Goal: Communication & Community: Answer question/provide support

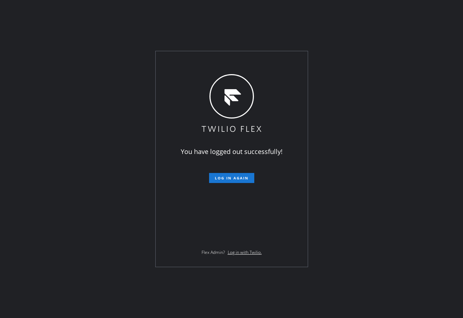
click at [109, 176] on div "You have logged out successfully! Log in again Flex Admin? Log in with Twilio." at bounding box center [231, 159] width 463 height 318
click at [223, 180] on span "Log in again" at bounding box center [232, 178] width 34 height 5
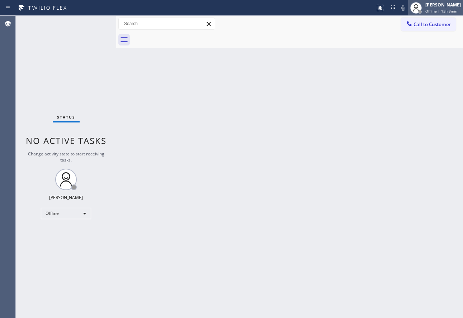
click at [442, 8] on div "[PERSON_NAME]" at bounding box center [443, 5] width 36 height 6
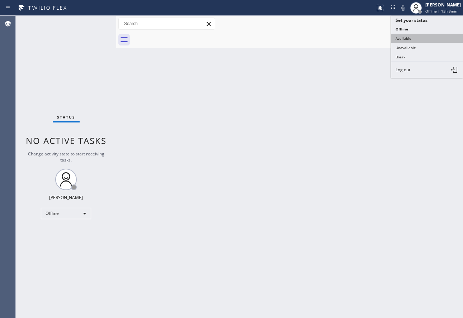
click at [410, 40] on button "Available" at bounding box center [427, 38] width 72 height 9
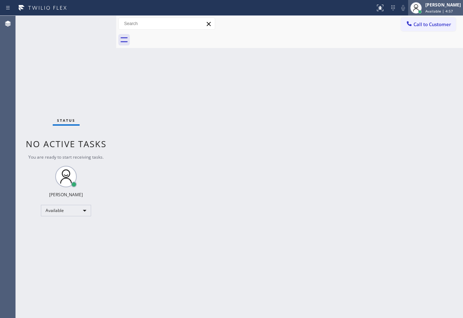
click at [446, 9] on span "Available | 4:57" at bounding box center [439, 11] width 28 height 5
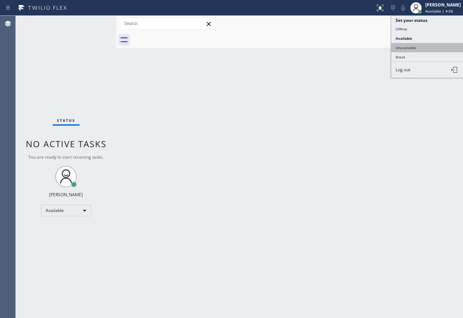
click at [421, 47] on button "Unavailable" at bounding box center [427, 47] width 72 height 9
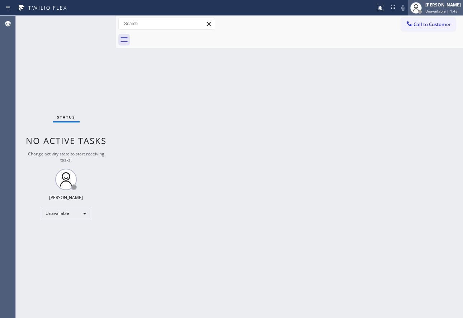
drag, startPoint x: 436, startPoint y: 12, endPoint x: 434, endPoint y: 15, distance: 4.3
click at [436, 13] on span "Unavailable | 1:45" at bounding box center [441, 11] width 32 height 5
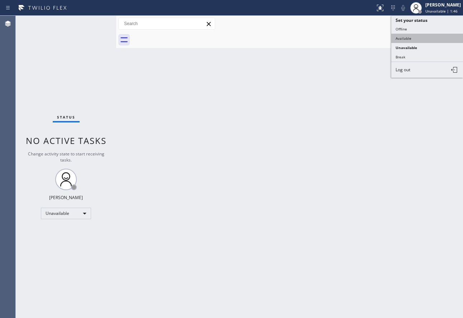
click at [406, 40] on button "Available" at bounding box center [427, 38] width 72 height 9
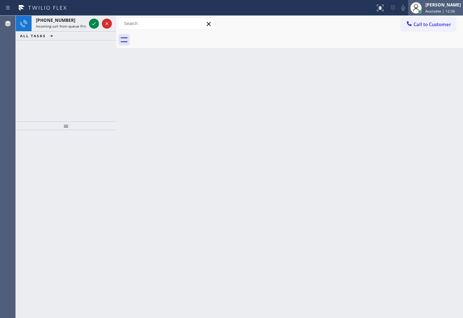
click at [444, 7] on div "[PERSON_NAME]" at bounding box center [443, 5] width 36 height 6
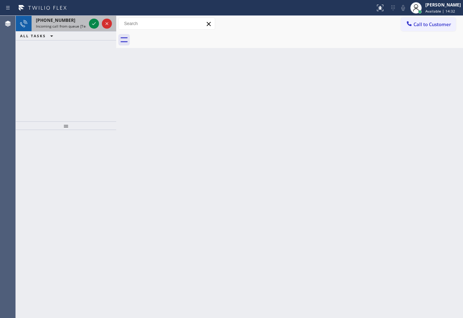
click at [68, 26] on span "Incoming call from queue [Test] All" at bounding box center [66, 26] width 60 height 5
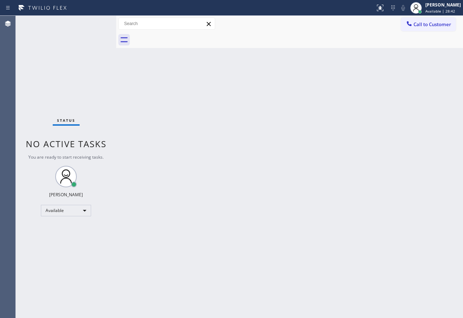
click at [350, 132] on div "Back to Dashboard Change Sender ID Customers Technicians Select a contact Outbo…" at bounding box center [289, 167] width 347 height 303
click at [337, 95] on div "Back to Dashboard Change Sender ID Customers Technicians Select a contact Outbo…" at bounding box center [289, 167] width 347 height 303
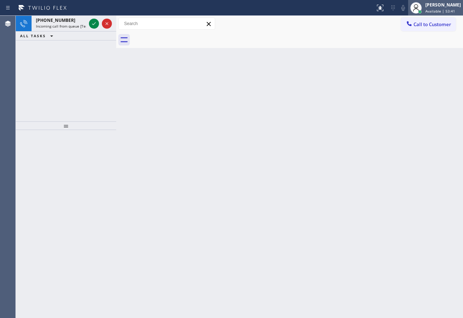
click at [443, 6] on div "[PERSON_NAME]" at bounding box center [443, 5] width 36 height 6
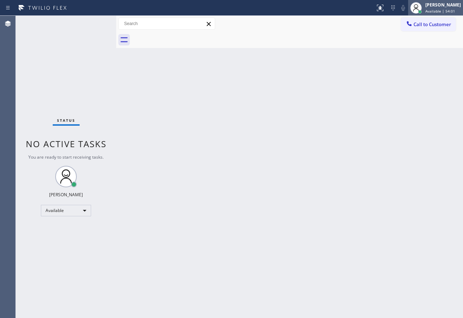
click at [437, 9] on span "Available | 54:01" at bounding box center [440, 11] width 30 height 5
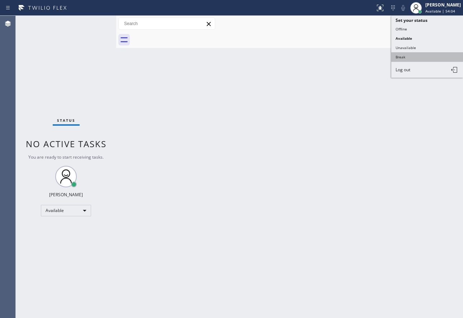
click at [409, 57] on button "Break" at bounding box center [427, 56] width 72 height 9
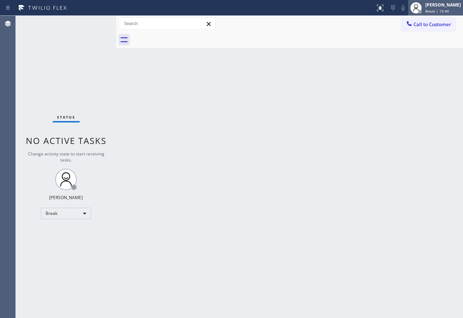
click at [441, 5] on div "[PERSON_NAME]" at bounding box center [443, 5] width 36 height 6
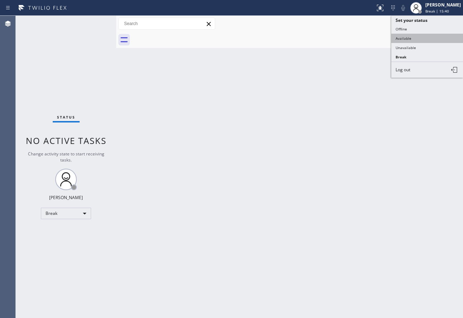
click at [413, 36] on button "Available" at bounding box center [427, 38] width 72 height 9
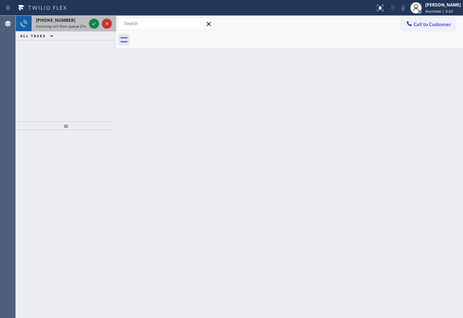
click at [53, 24] on span "Incoming call from queue [Test] All" at bounding box center [66, 26] width 60 height 5
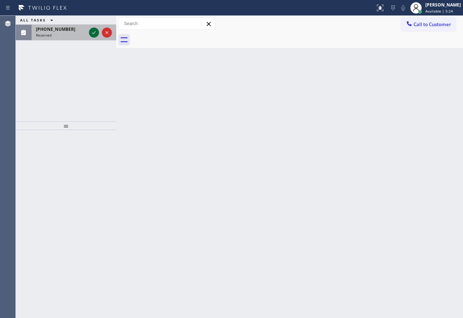
click at [95, 34] on icon at bounding box center [94, 32] width 9 height 9
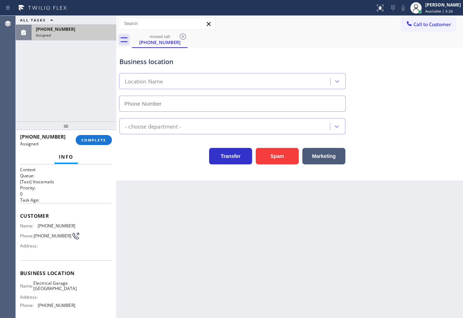
type input "[PHONE_NUMBER]"
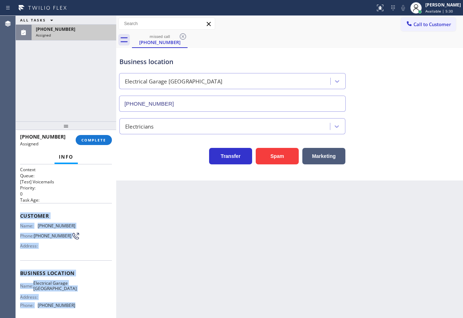
drag, startPoint x: 19, startPoint y: 215, endPoint x: 74, endPoint y: 309, distance: 108.8
click at [74, 309] on div "Context Queue: [Test] Voicemails Priority: 0 Task Age: Customer Name: [PHONE_NU…" at bounding box center [66, 242] width 100 height 154
copy div "Customer Name: [PHONE_NUMBER] Phone: [PHONE_NUMBER] Address: Business location …"
click at [99, 142] on span "COMPLETE" at bounding box center [93, 140] width 25 height 5
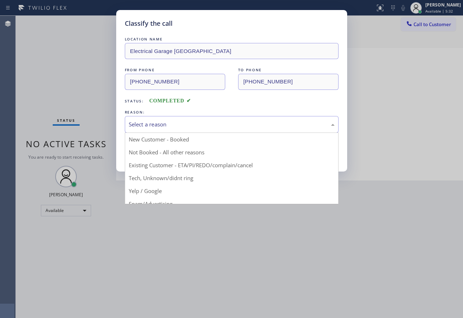
click at [203, 121] on div "Select a reason" at bounding box center [232, 125] width 206 height 8
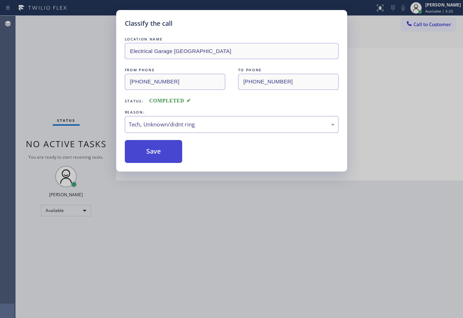
click at [166, 148] on button "Save" at bounding box center [154, 151] width 58 height 23
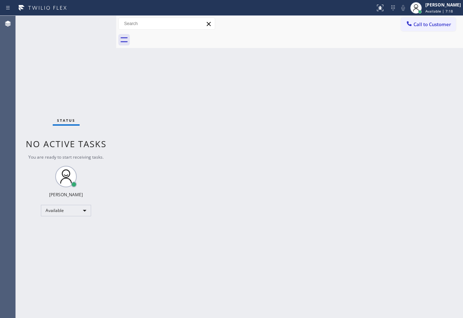
click at [53, 20] on div "Status No active tasks You are ready to start receiving tasks. [PERSON_NAME] Av…" at bounding box center [66, 167] width 100 height 303
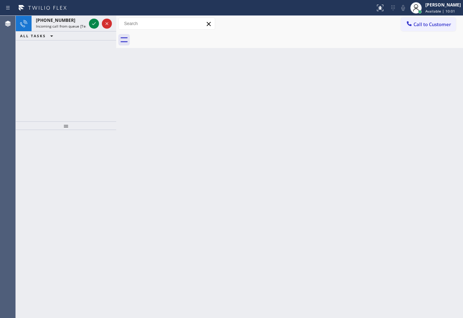
click at [60, 14] on div "Status report No issues detected If you experience an issue, please download th…" at bounding box center [231, 8] width 463 height 16
click at [56, 20] on span "[PHONE_NUMBER]" at bounding box center [55, 20] width 39 height 6
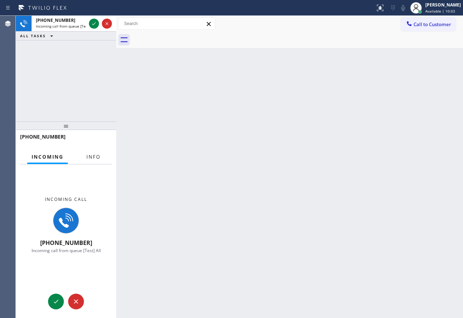
click at [91, 154] on span "Info" at bounding box center [93, 157] width 14 height 6
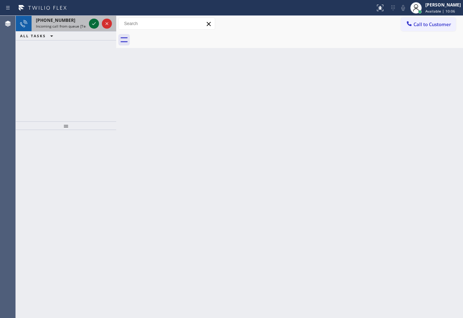
click at [94, 21] on icon at bounding box center [94, 23] width 9 height 9
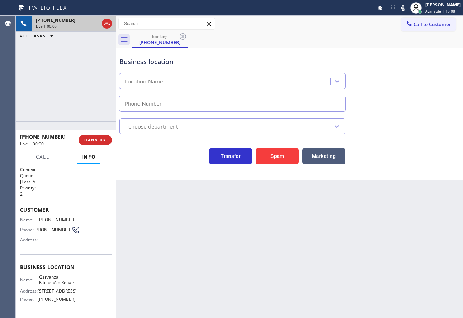
type input "[PHONE_NUMBER]"
click at [102, 142] on span "HANG UP" at bounding box center [95, 140] width 22 height 5
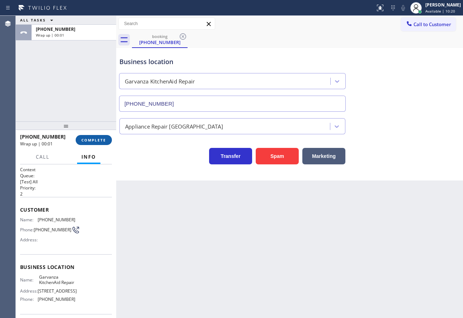
click at [102, 142] on span "COMPLETE" at bounding box center [93, 140] width 25 height 5
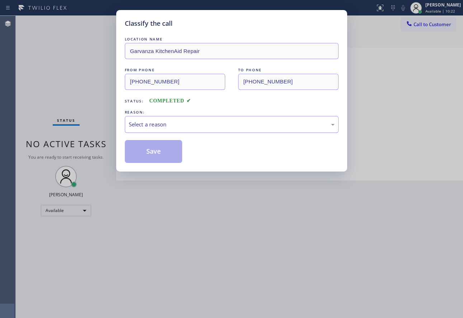
click at [161, 123] on div "Select a reason" at bounding box center [232, 125] width 206 height 8
click at [147, 141] on button "Save" at bounding box center [154, 151] width 58 height 23
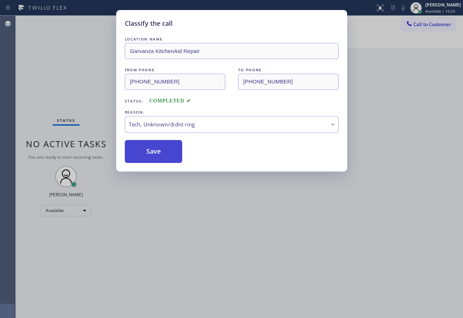
click at [147, 143] on button "Save" at bounding box center [154, 151] width 58 height 23
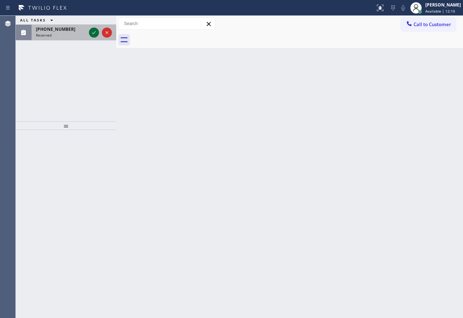
click at [93, 32] on icon at bounding box center [94, 32] width 9 height 9
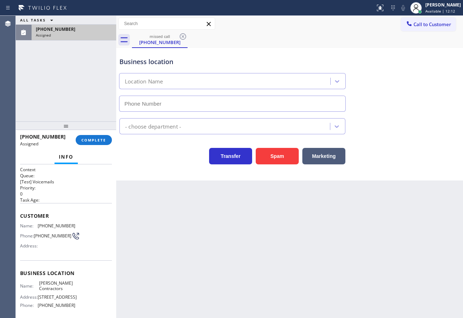
type input "[PHONE_NUMBER]"
click at [90, 139] on span "COMPLETE" at bounding box center [93, 140] width 25 height 5
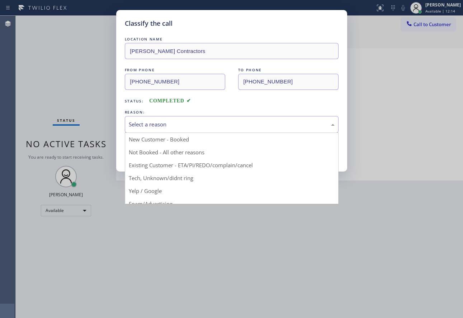
click at [161, 129] on div "Select a reason" at bounding box center [232, 124] width 214 height 17
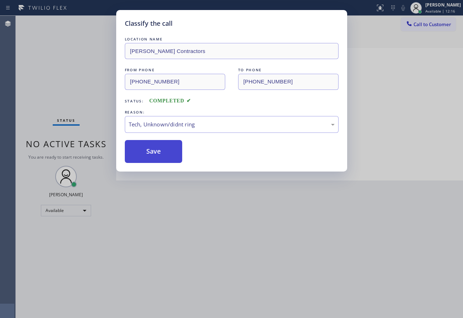
click at [149, 148] on button "Save" at bounding box center [154, 151] width 58 height 23
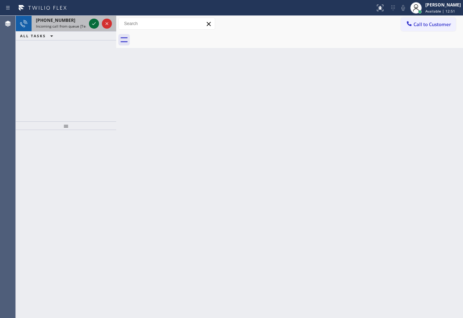
click at [90, 25] on icon at bounding box center [94, 23] width 9 height 9
click at [67, 24] on span "Incoming call from queue [Test] All" at bounding box center [66, 26] width 60 height 5
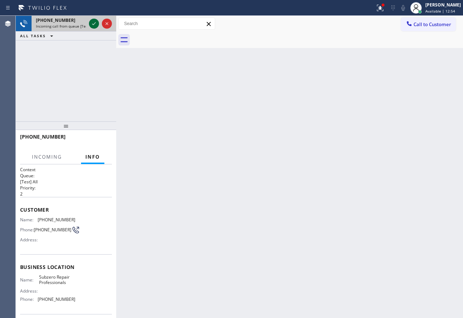
click at [94, 24] on icon at bounding box center [94, 23] width 9 height 9
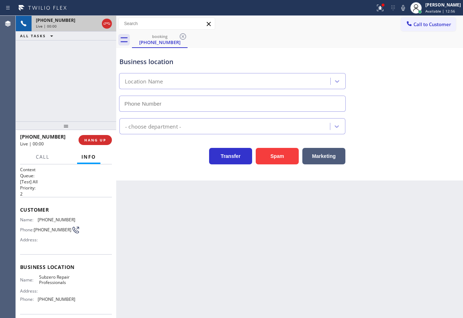
type input "[PHONE_NUMBER]"
click at [407, 11] on icon at bounding box center [403, 8] width 9 height 9
click at [407, 8] on icon at bounding box center [403, 8] width 9 height 9
click at [51, 220] on span "[PHONE_NUMBER]" at bounding box center [57, 219] width 38 height 5
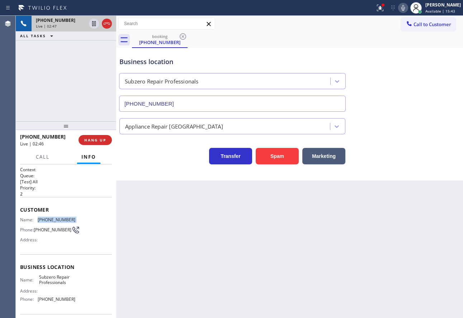
click at [51, 220] on span "[PHONE_NUMBER]" at bounding box center [57, 219] width 38 height 5
copy span "[PHONE_NUMBER]"
click at [57, 302] on span "[PHONE_NUMBER]" at bounding box center [57, 299] width 38 height 5
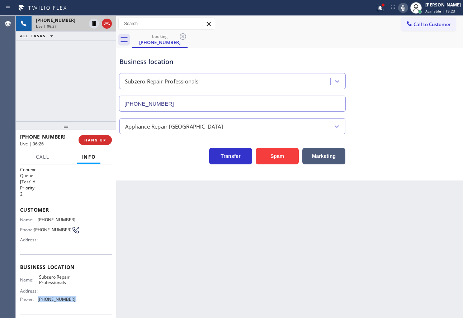
copy span "[PHONE_NUMBER]"
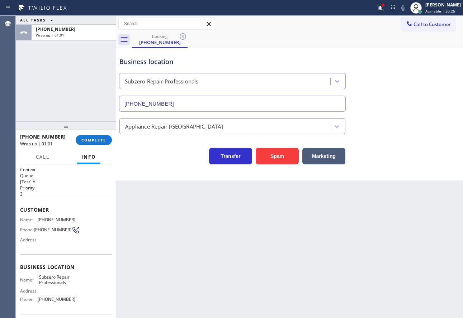
click at [55, 284] on span "Subzero Repair Professionals" at bounding box center [57, 280] width 36 height 11
copy span "Subzero Repair Professionals"
click at [95, 143] on span "COMPLETE" at bounding box center [93, 140] width 25 height 5
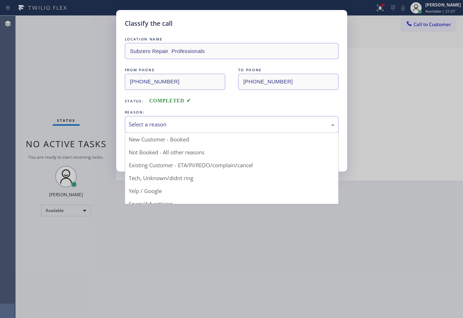
click at [167, 126] on div "Select a reason" at bounding box center [232, 125] width 206 height 8
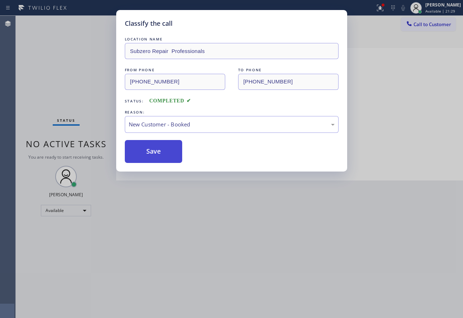
click at [157, 147] on button "Save" at bounding box center [154, 151] width 58 height 23
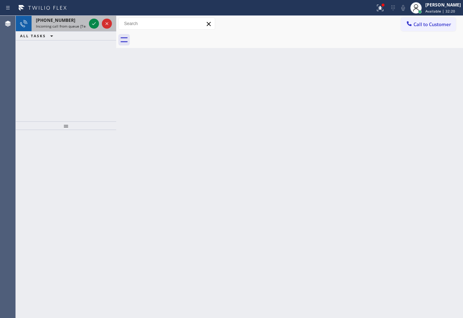
click at [62, 20] on span "[PHONE_NUMBER]" at bounding box center [55, 20] width 39 height 6
click at [186, 93] on div "Back to Dashboard Change Sender ID Customers Technicians Select a contact Outbo…" at bounding box center [289, 167] width 347 height 303
click at [83, 80] on div "+17146084088 Incoming call from queue [Test] All ALL TASKS ALL TASKS ACTIVE TAS…" at bounding box center [66, 69] width 100 height 106
click at [75, 27] on span "Incoming call from queue [Test] All" at bounding box center [66, 26] width 60 height 5
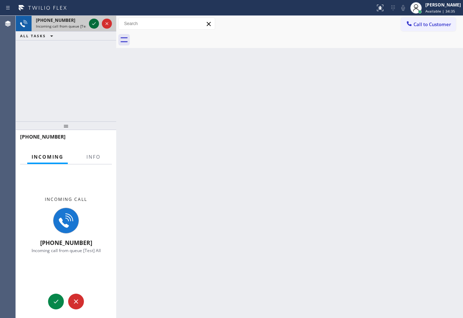
click at [91, 24] on icon at bounding box center [94, 23] width 9 height 9
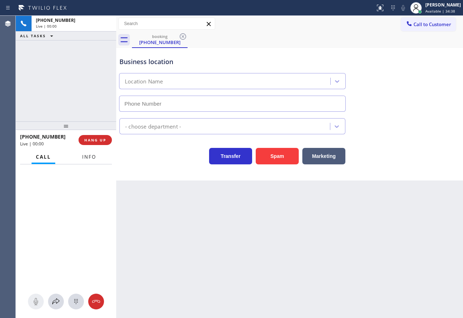
drag, startPoint x: 92, startPoint y: 155, endPoint x: 95, endPoint y: 160, distance: 5.7
click at [95, 160] on span "Info" at bounding box center [89, 157] width 14 height 6
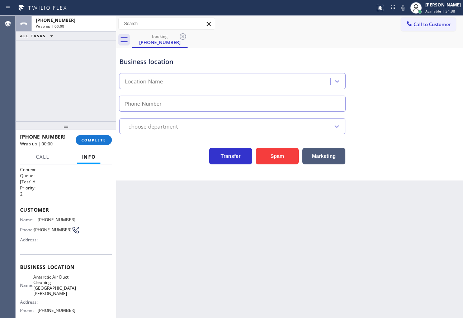
type input "(714) 598-1803"
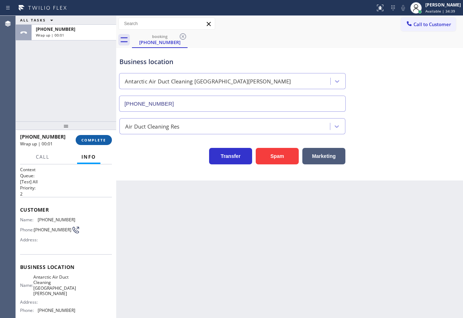
click at [96, 142] on span "COMPLETE" at bounding box center [93, 140] width 25 height 5
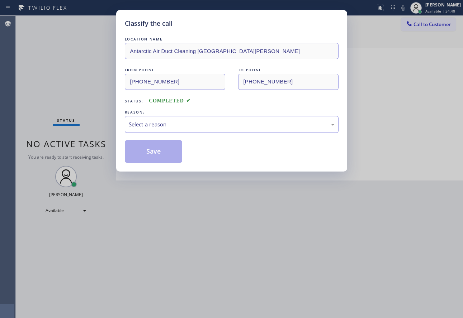
click at [153, 128] on div "Select a reason" at bounding box center [232, 125] width 206 height 8
click at [147, 159] on button "Save" at bounding box center [154, 151] width 58 height 23
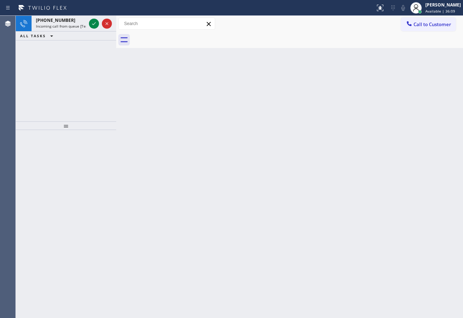
click at [84, 24] on span "Incoming call from queue [Test] All" at bounding box center [66, 26] width 60 height 5
click at [95, 24] on icon at bounding box center [94, 23] width 9 height 9
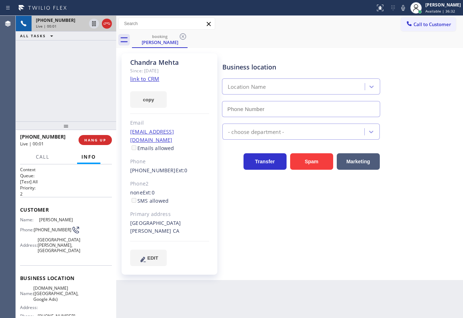
type input "(949) 844-5074"
click at [150, 81] on link "link to CRM" at bounding box center [144, 78] width 29 height 7
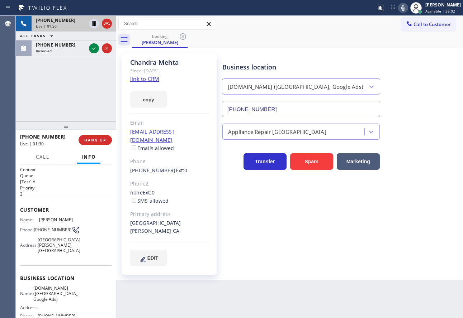
click at [407, 7] on icon at bounding box center [403, 8] width 9 height 9
click at [93, 47] on icon at bounding box center [94, 48] width 9 height 9
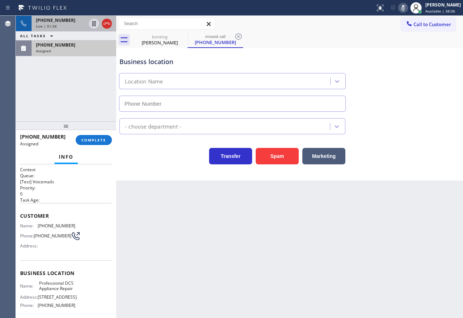
scroll to position [36, 0]
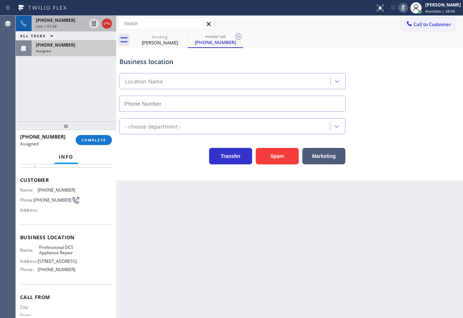
type input "(619) 383-1215"
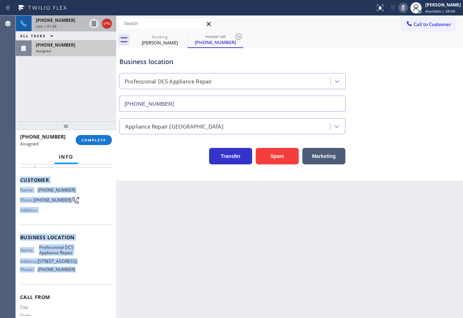
drag, startPoint x: 71, startPoint y: 282, endPoint x: 20, endPoint y: 179, distance: 114.7
click at [20, 179] on div "Context Queue: [Test] Voicemails Priority: 0 Task Age: Customer Name: (763) 772…" at bounding box center [66, 235] width 92 height 208
copy div "Customer Name: (763) 772-6959 Phone: (763) 772-6959 Address: Business location …"
click at [86, 138] on span "COMPLETE" at bounding box center [93, 140] width 25 height 5
click at [94, 142] on span "COMPLETE" at bounding box center [93, 140] width 25 height 5
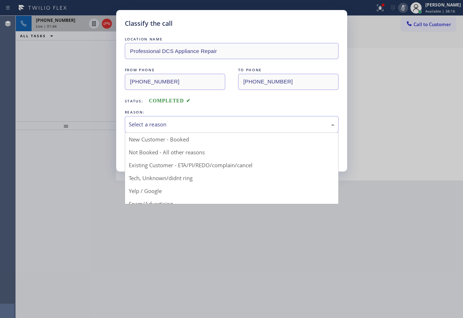
click at [188, 118] on div "Select a reason" at bounding box center [232, 124] width 214 height 17
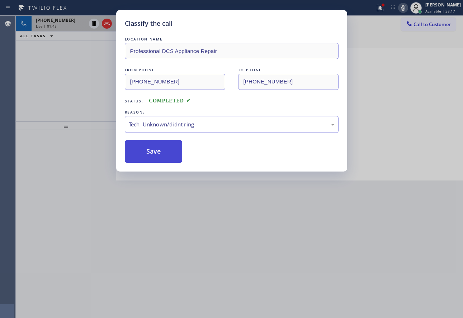
click at [147, 149] on button "Save" at bounding box center [154, 151] width 58 height 23
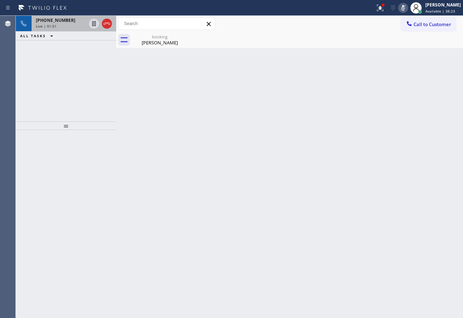
click at [405, 8] on icon at bounding box center [403, 8] width 4 height 6
click at [70, 23] on div "+19492809937" at bounding box center [61, 20] width 50 height 6
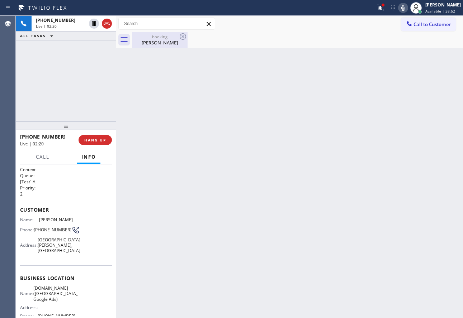
click at [154, 41] on div "Chandra Mehta" at bounding box center [160, 42] width 54 height 6
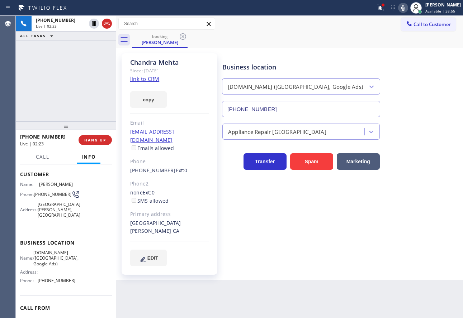
scroll to position [36, 0]
click at [52, 283] on span "(949) 844-5074" at bounding box center [57, 280] width 38 height 5
copy span "(949) 844-5074"
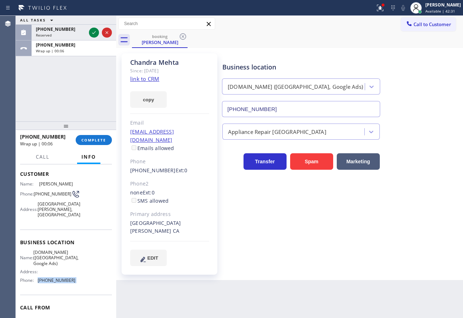
drag, startPoint x: 64, startPoint y: 270, endPoint x: 32, endPoint y: 260, distance: 33.2
click at [32, 260] on div "Name: VikingTechs.online (Orange County, Google Ads)" at bounding box center [47, 258] width 55 height 16
copy span "VikingTechs.online (Orange County, Google Ads)"
click at [95, 33] on icon at bounding box center [94, 32] width 9 height 9
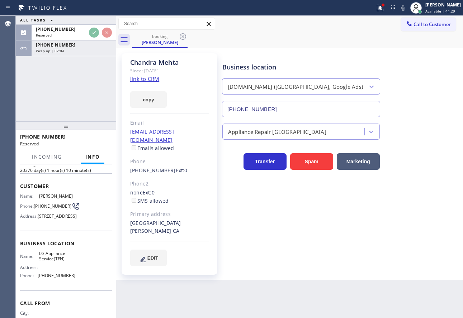
scroll to position [48, 0]
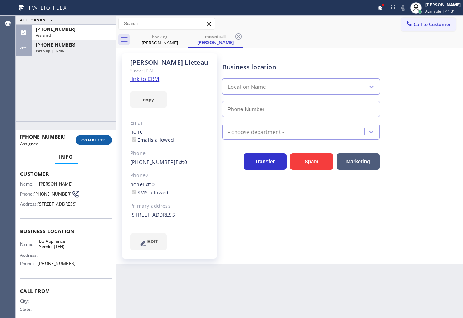
type input "(844) 462-8198"
click at [91, 143] on button "COMPLETE" at bounding box center [94, 140] width 36 height 10
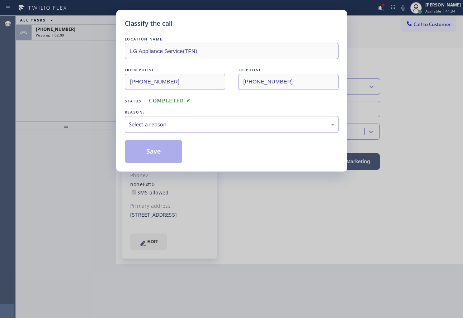
click at [175, 113] on div "REASON:" at bounding box center [232, 113] width 214 height 8
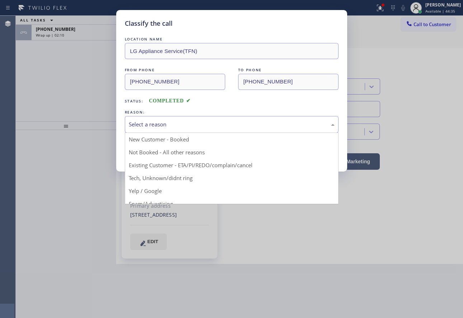
click at [173, 121] on div "Select a reason" at bounding box center [232, 125] width 206 height 8
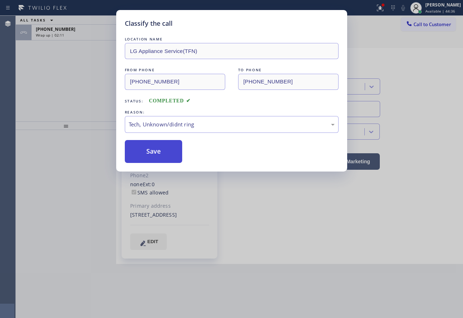
click at [151, 156] on button "Save" at bounding box center [154, 151] width 58 height 23
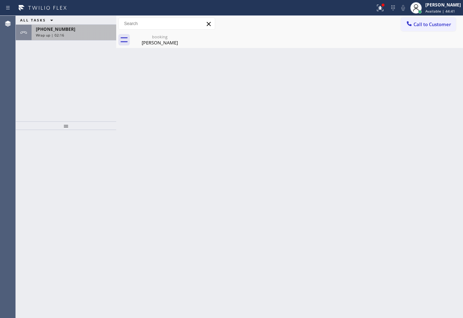
drag, startPoint x: 82, startPoint y: 36, endPoint x: 96, endPoint y: 36, distance: 13.3
click at [82, 36] on div "Wrap up | 02:16" at bounding box center [74, 35] width 76 height 5
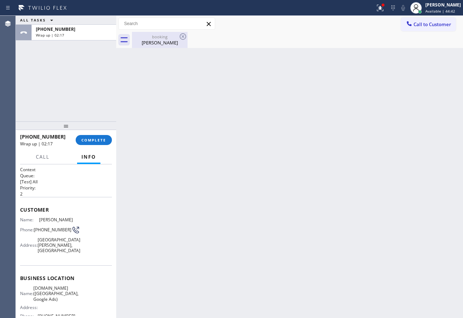
click at [149, 42] on div "Chandra Mehta" at bounding box center [160, 42] width 54 height 6
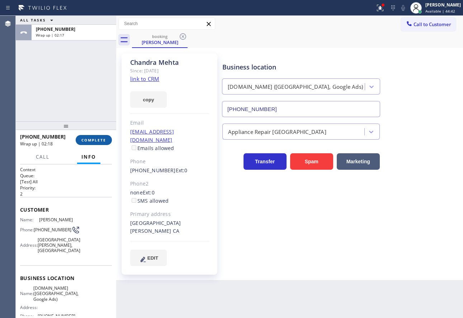
click at [100, 138] on span "COMPLETE" at bounding box center [93, 140] width 25 height 5
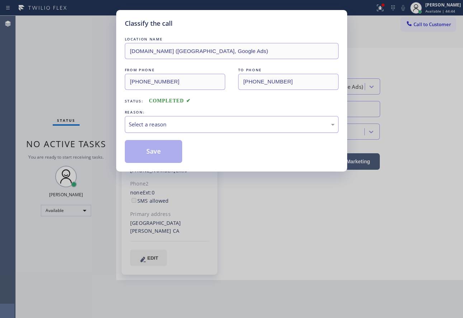
click at [194, 119] on div "Select a reason" at bounding box center [232, 124] width 214 height 17
click at [156, 152] on button "Save" at bounding box center [154, 151] width 58 height 23
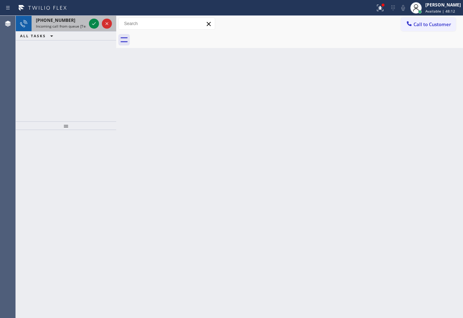
click at [66, 23] on div "+14155958595 Incoming call from queue [Test] All" at bounding box center [60, 24] width 56 height 16
click at [93, 25] on icon at bounding box center [94, 23] width 9 height 9
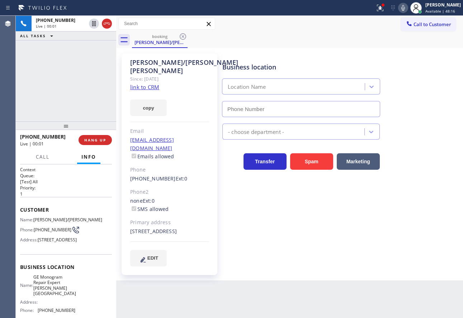
type input "(562) 373-6727"
click at [155, 86] on link "link to CRM" at bounding box center [144, 87] width 29 height 7
click at [407, 5] on icon at bounding box center [403, 8] width 9 height 9
click at [406, 9] on rect at bounding box center [403, 7] width 5 height 5
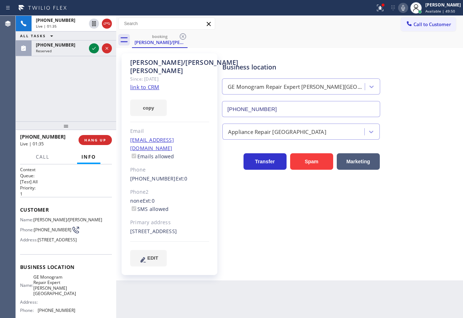
click at [407, 8] on icon at bounding box center [403, 8] width 9 height 9
click at [94, 24] on icon at bounding box center [94, 23] width 9 height 9
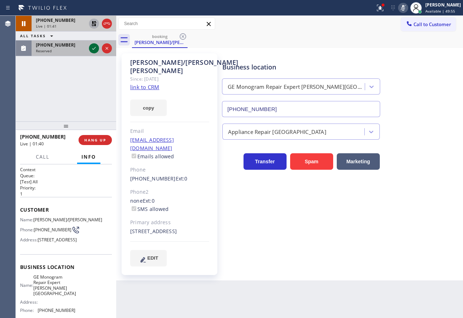
click at [91, 49] on icon at bounding box center [94, 48] width 9 height 9
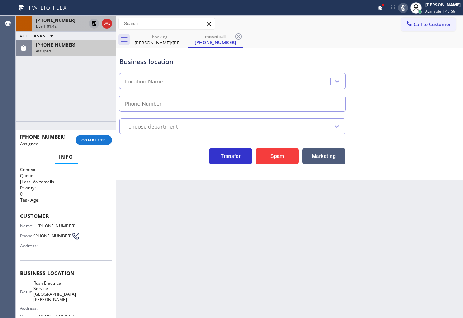
type input "(310) 388-3982"
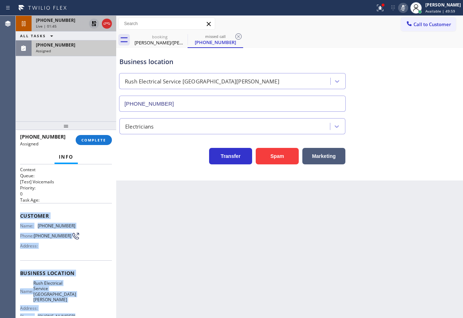
drag, startPoint x: 70, startPoint y: 248, endPoint x: 19, endPoint y: 215, distance: 61.2
click at [19, 215] on div "Context Queue: [Test] Voicemails Priority: 0 Task Age: Customer Name: (877) 367…" at bounding box center [66, 242] width 100 height 154
copy div "Customer Name: (877) 367-1737 Phone: (877) 367-1737 Address: Business location …"
click at [93, 141] on span "COMPLETE" at bounding box center [93, 140] width 25 height 5
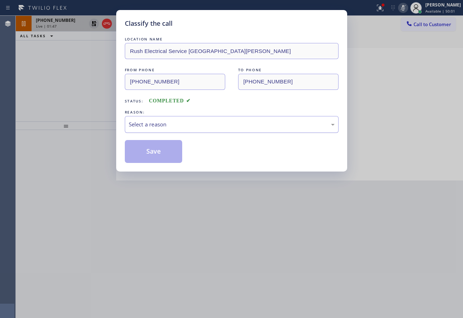
click at [213, 130] on div "Select a reason" at bounding box center [232, 124] width 214 height 17
click at [153, 156] on button "Save" at bounding box center [154, 151] width 58 height 23
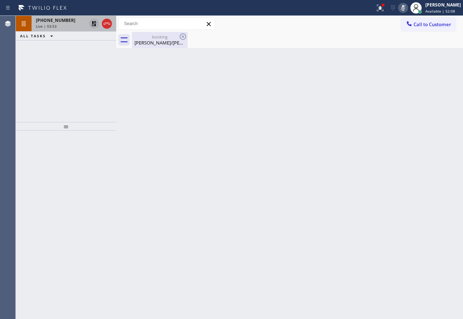
click at [146, 37] on div "booking" at bounding box center [160, 36] width 54 height 5
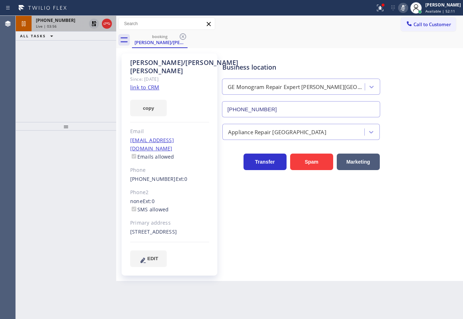
click at [93, 24] on icon at bounding box center [93, 23] width 5 height 5
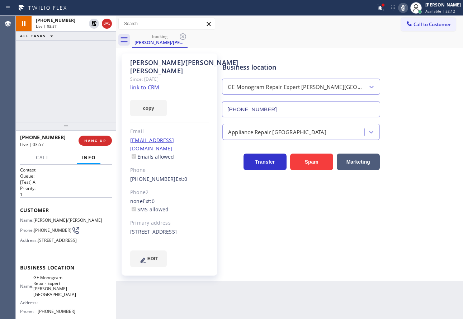
click at [407, 10] on icon at bounding box center [403, 8] width 9 height 9
click at [407, 9] on icon at bounding box center [403, 8] width 9 height 9
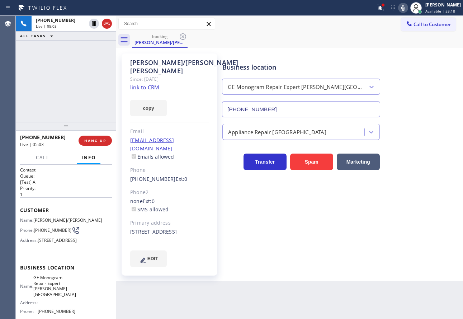
click at [414, 67] on div "Business location GE Monogram Repair Expert Bernal Heights (562) 373-6727" at bounding box center [341, 84] width 240 height 65
click at [93, 50] on icon at bounding box center [94, 48] width 9 height 9
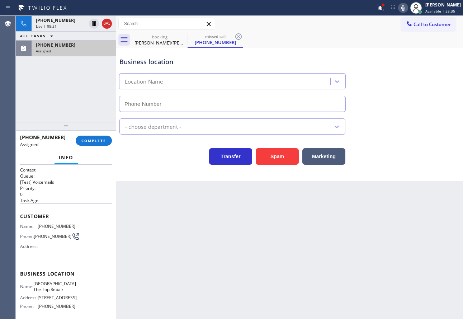
type input "(206) 565-0690"
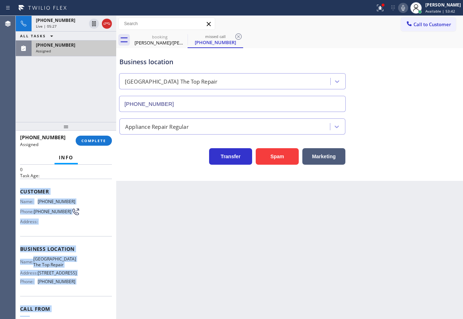
scroll to position [61, 0]
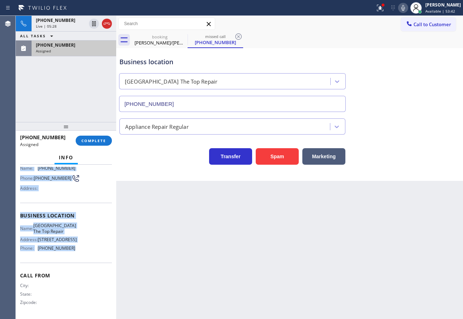
drag, startPoint x: 21, startPoint y: 215, endPoint x: 76, endPoint y: 251, distance: 65.9
click at [76, 251] on div "Context Queue: [Test] Voicemails Priority: 0 Task Age: Customer Name: (907) 586…" at bounding box center [66, 213] width 92 height 208
copy div "Customer Name: (907) 586-1726 Phone: (907) 586-1726 Address: Business location …"
click at [94, 142] on span "COMPLETE" at bounding box center [93, 140] width 25 height 5
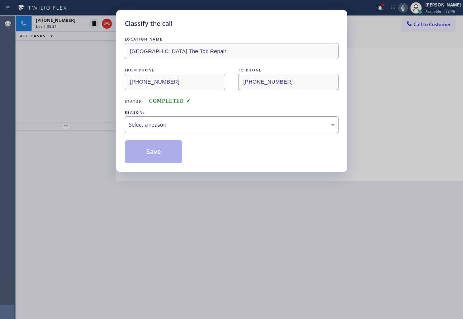
click at [175, 121] on div "Select a reason" at bounding box center [232, 125] width 206 height 8
click at [147, 149] on button "Save" at bounding box center [154, 151] width 58 height 23
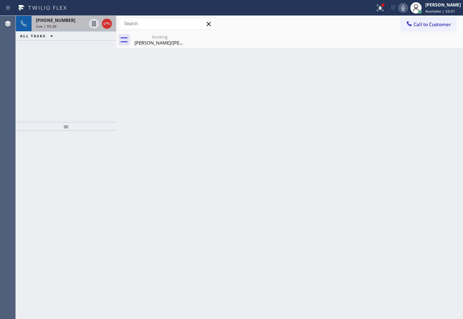
click at [57, 23] on span "+14155958595" at bounding box center [55, 20] width 39 height 6
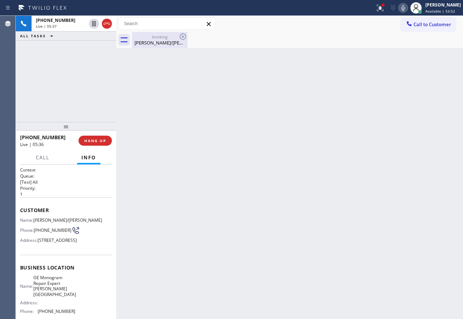
click at [154, 45] on div "Rachel/Rebecca Saunders" at bounding box center [160, 42] width 54 height 6
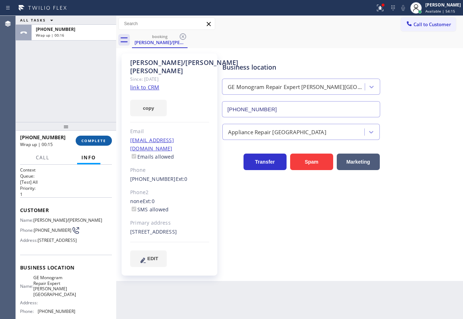
click at [94, 139] on span "COMPLETE" at bounding box center [93, 140] width 25 height 5
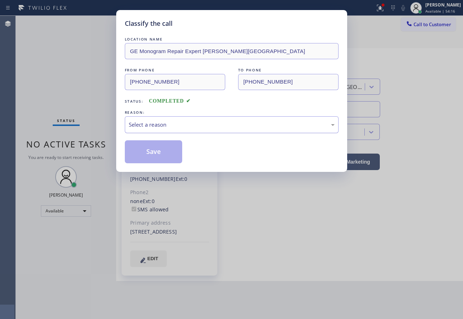
click at [222, 122] on div "Select a reason" at bounding box center [232, 125] width 206 height 8
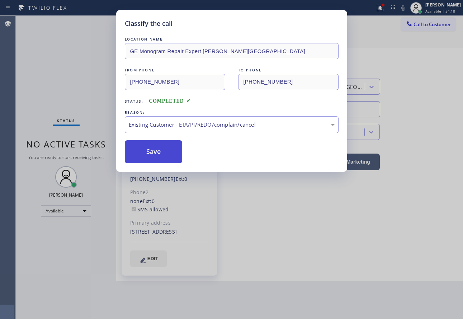
click at [154, 151] on button "Save" at bounding box center [154, 151] width 58 height 23
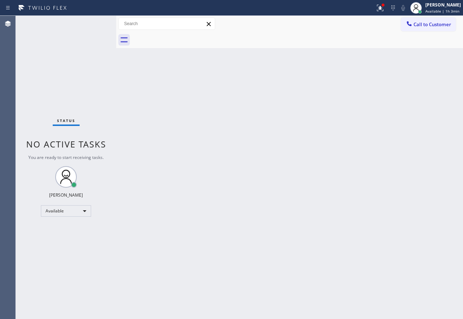
click at [74, 18] on div "Status No active tasks You are ready to start receiving tasks. [PERSON_NAME] Av…" at bounding box center [66, 167] width 100 height 303
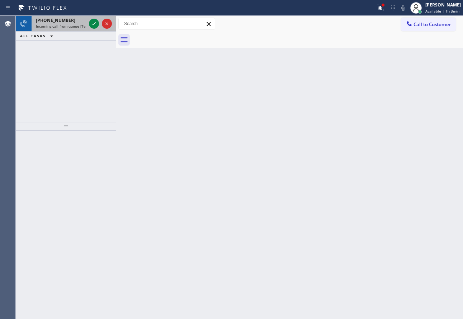
click at [74, 19] on div "[PHONE_NUMBER]" at bounding box center [61, 20] width 50 height 6
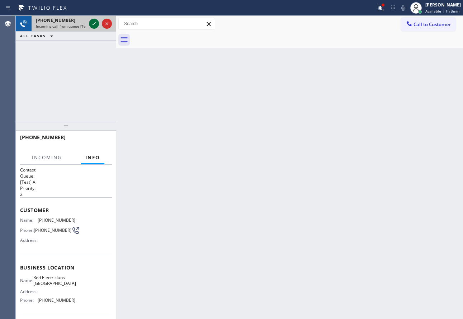
click at [94, 25] on icon at bounding box center [94, 23] width 4 height 3
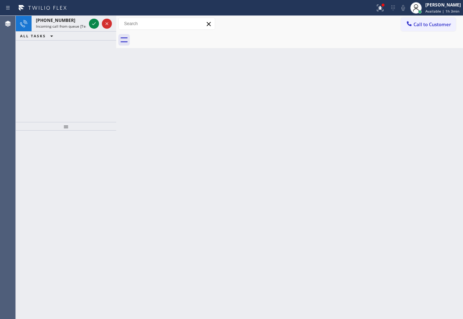
click at [94, 25] on icon at bounding box center [94, 23] width 4 height 3
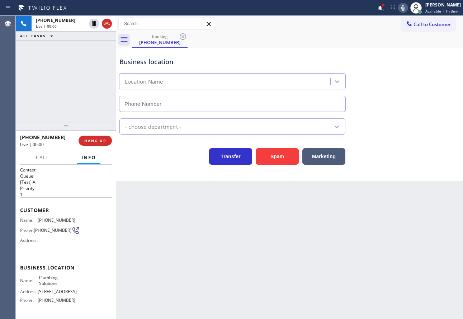
type input "(323) 283-8378"
click at [100, 142] on span "HANG UP" at bounding box center [95, 140] width 22 height 5
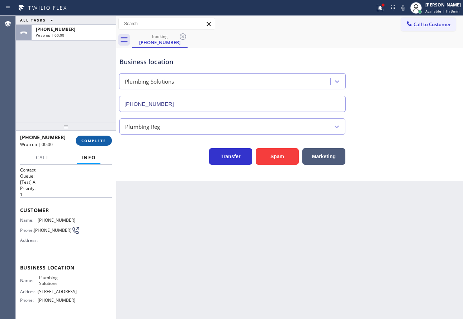
click at [100, 142] on span "COMPLETE" at bounding box center [93, 140] width 25 height 5
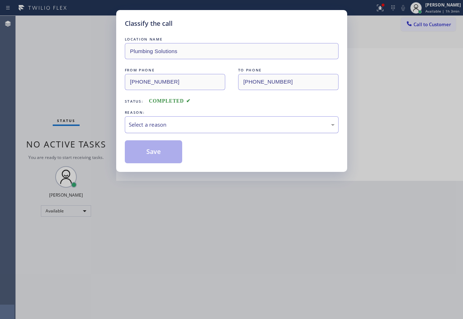
click at [170, 128] on div "Select a reason" at bounding box center [232, 125] width 206 height 8
click at [156, 155] on button "Save" at bounding box center [154, 151] width 58 height 23
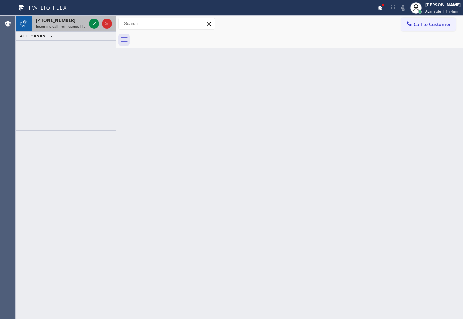
click at [52, 22] on span "[PHONE_NUMBER]" at bounding box center [55, 20] width 39 height 6
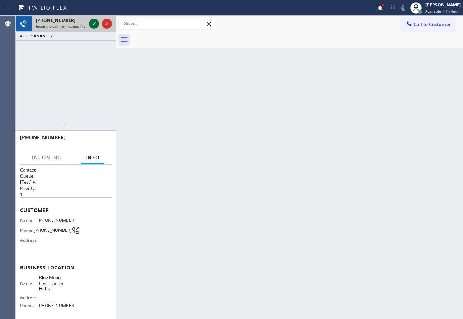
click at [94, 22] on icon at bounding box center [94, 23] width 9 height 9
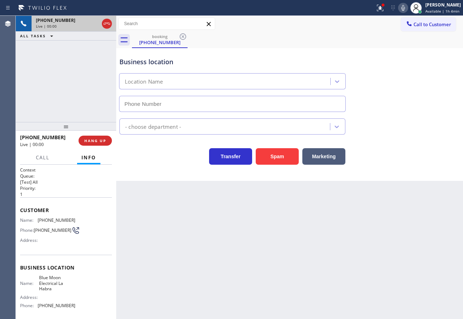
type input "(562) 358-5959"
click at [421, 143] on div "Transfer Spam Marketing" at bounding box center [289, 153] width 343 height 23
click at [95, 141] on span "HANG UP" at bounding box center [95, 140] width 22 height 5
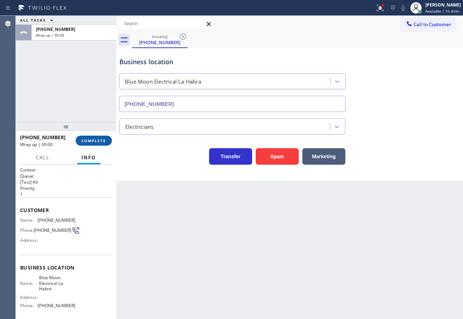
click at [95, 141] on span "COMPLETE" at bounding box center [93, 140] width 25 height 5
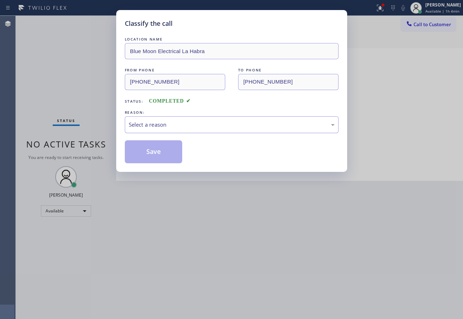
click at [181, 116] on div "Select a reason" at bounding box center [232, 124] width 214 height 17
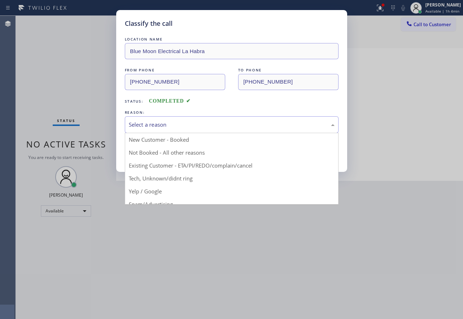
click at [156, 205] on div "Classify the call LOCATION NAME Blue Moon Electrical La Habra FROM PHONE (323) …" at bounding box center [231, 159] width 463 height 319
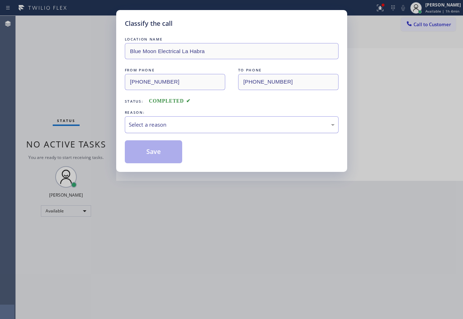
click at [171, 126] on div "Select a reason" at bounding box center [232, 125] width 206 height 8
click at [151, 157] on button "Save" at bounding box center [154, 151] width 58 height 23
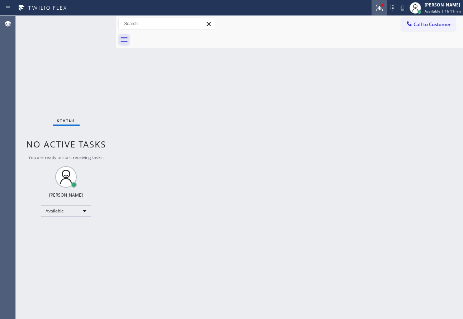
click at [382, 8] on icon at bounding box center [379, 7] width 4 height 3
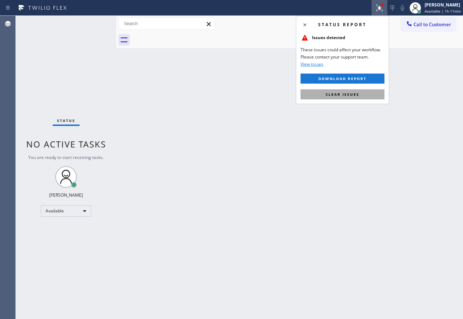
click at [344, 94] on span "Clear issues" at bounding box center [343, 94] width 34 height 5
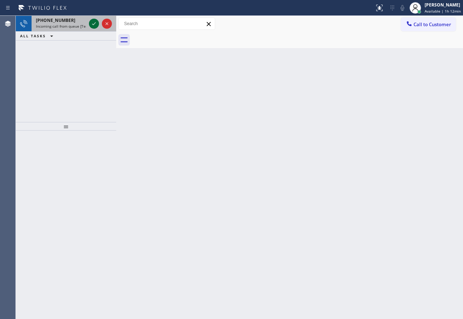
click at [94, 27] on icon at bounding box center [94, 23] width 9 height 9
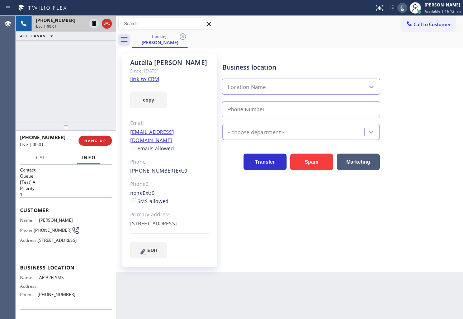
type input "(833) 692-2271"
click at [142, 77] on link "link to CRM" at bounding box center [144, 78] width 29 height 7
click at [406, 7] on icon at bounding box center [402, 8] width 9 height 9
click at [92, 23] on icon at bounding box center [94, 23] width 9 height 9
click at [51, 297] on span "(833) 692-2271" at bounding box center [57, 294] width 38 height 5
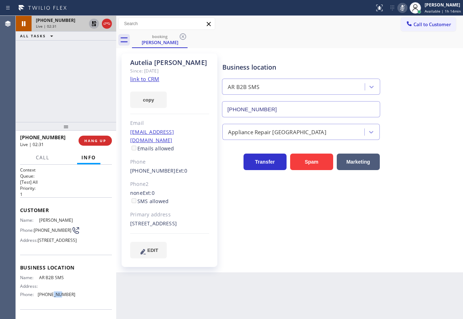
click at [51, 297] on span "(833) 692-2271" at bounding box center [57, 294] width 38 height 5
copy span "(833) 692-2271"
drag, startPoint x: 404, startPoint y: 7, endPoint x: 388, endPoint y: 13, distance: 17.4
click at [404, 7] on rect at bounding box center [402, 7] width 5 height 5
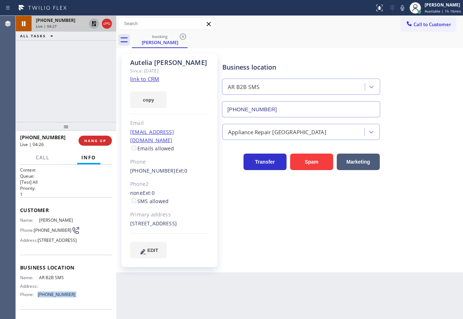
click at [91, 23] on icon at bounding box center [94, 23] width 9 height 9
click at [266, 47] on div "booking Autelia Marshall" at bounding box center [297, 40] width 331 height 16
click at [209, 131] on div "Autelia Marshall Since: 20 may 2020 link to CRM copy Email tillyemail@gmail.com…" at bounding box center [170, 159] width 96 height 213
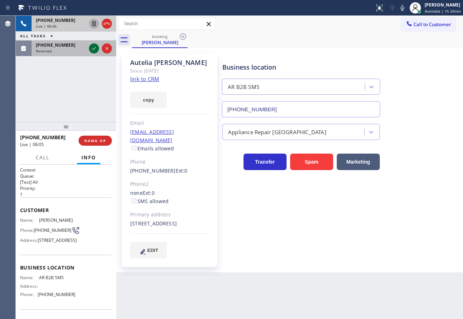
click at [94, 50] on icon at bounding box center [94, 48] width 9 height 9
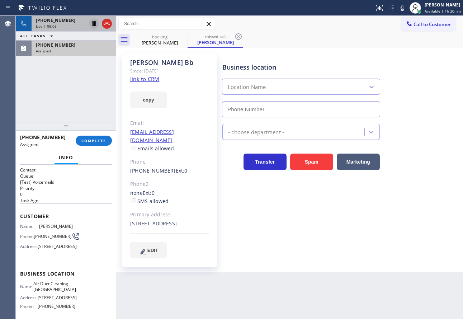
type input "(855) 900-0015"
click at [273, 67] on div "Business location" at bounding box center [300, 67] width 157 height 10
click at [291, 65] on div "Business location" at bounding box center [300, 67] width 157 height 10
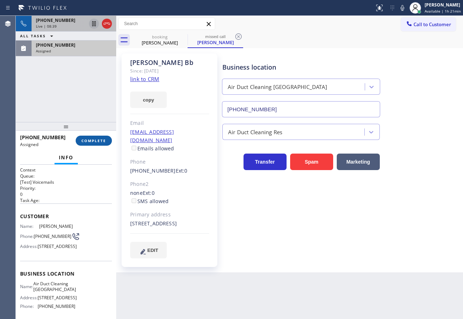
click at [98, 144] on button "COMPLETE" at bounding box center [94, 141] width 36 height 10
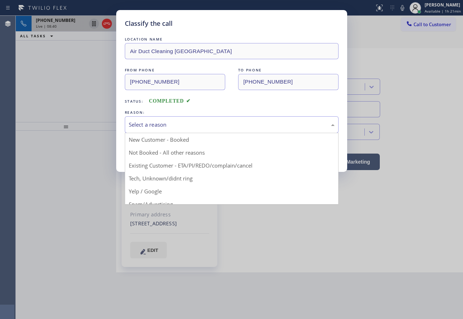
click at [185, 123] on div "Select a reason" at bounding box center [232, 125] width 206 height 8
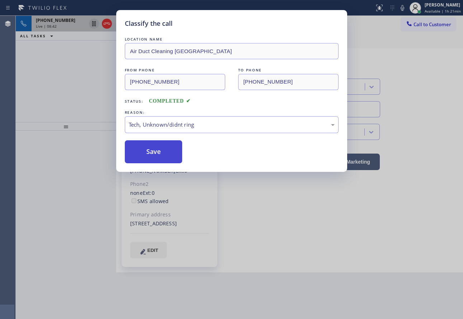
click at [156, 151] on button "Save" at bounding box center [154, 151] width 58 height 23
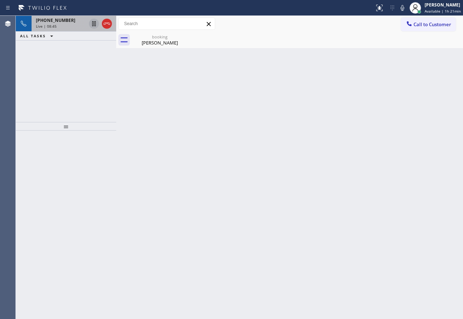
click at [73, 22] on div "+12023210712" at bounding box center [61, 20] width 50 height 6
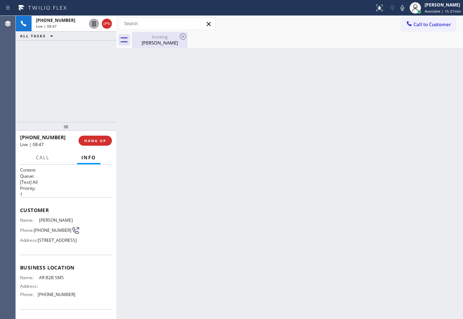
click at [149, 44] on div "Autelia Marshall" at bounding box center [160, 42] width 54 height 6
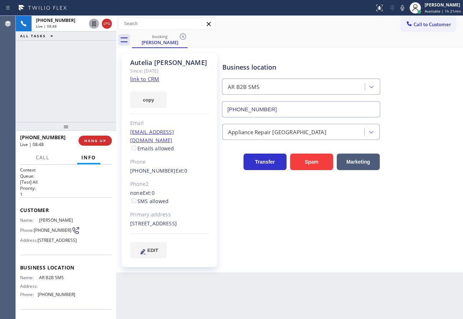
click at [393, 202] on div "Business location AR B2B SMS (833) 692-2271 Appliance Repair High End Transfer …" at bounding box center [341, 155] width 240 height 201
click at [402, 5] on icon at bounding box center [402, 8] width 9 height 9
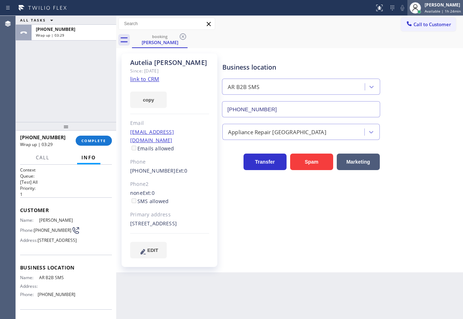
click at [434, 4] on div "[PERSON_NAME]" at bounding box center [443, 5] width 36 height 6
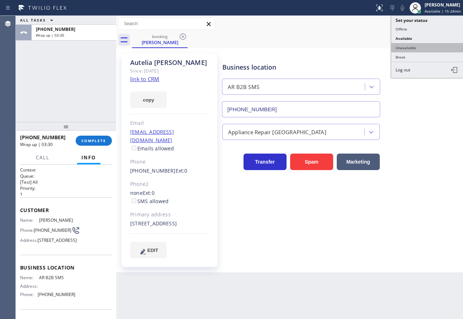
click at [410, 46] on button "Unavailable" at bounding box center [427, 47] width 72 height 9
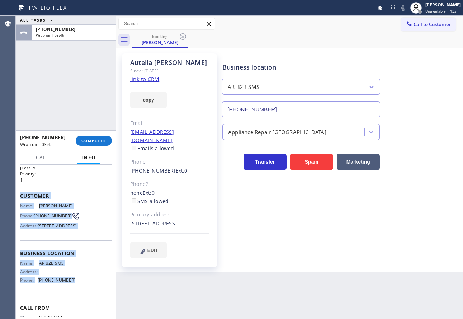
scroll to position [15, 0]
drag, startPoint x: 20, startPoint y: 209, endPoint x: 70, endPoint y: 300, distance: 103.8
click at [70, 300] on div "Context Queue: [Test] All Priority: 1 Customer Name: Autelia Marshall Phone: (2…" at bounding box center [66, 250] width 92 height 197
copy div "Customer Name: Autelia Marshall Phone: (202) 321-0712 Address: 3014 1/2 Welling…"
click at [101, 143] on button "COMPLETE" at bounding box center [94, 141] width 36 height 10
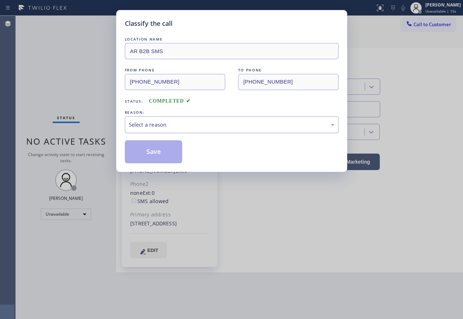
click at [201, 129] on div "Select a reason" at bounding box center [232, 124] width 214 height 17
click at [149, 146] on button "Save" at bounding box center [154, 151] width 58 height 23
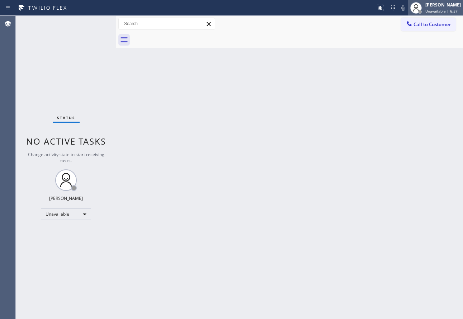
click at [424, 6] on div at bounding box center [416, 8] width 16 height 16
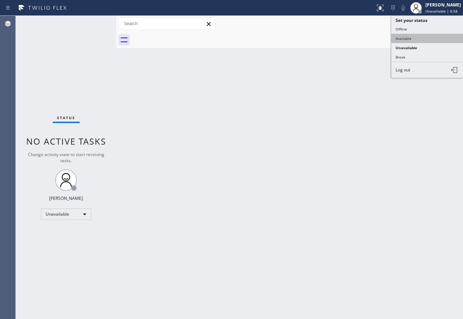
click at [415, 39] on button "Available" at bounding box center [427, 38] width 72 height 9
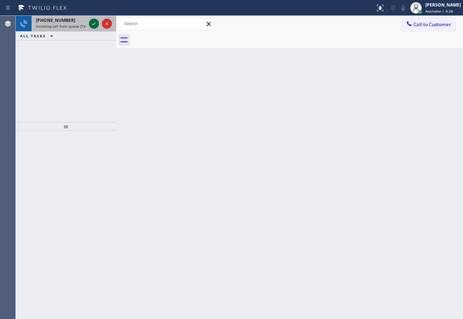
click at [95, 23] on icon at bounding box center [94, 23] width 9 height 9
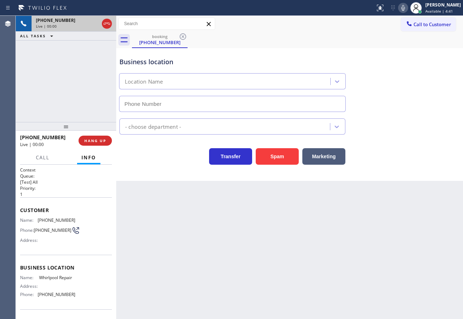
type input "(877) 215-4065"
click at [345, 194] on div "Back to Dashboard Change Sender ID Customers Technicians Select a contact Outbo…" at bounding box center [289, 167] width 347 height 303
click at [103, 133] on div "+19098010891 Live | 00:29 HANG UP" at bounding box center [66, 140] width 92 height 19
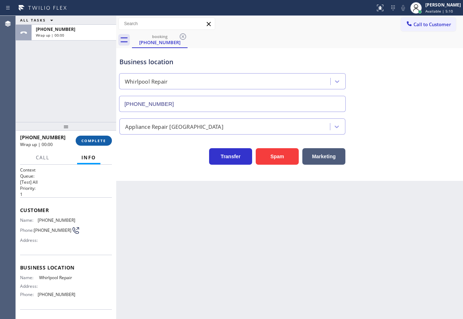
click at [99, 144] on button "COMPLETE" at bounding box center [94, 141] width 36 height 10
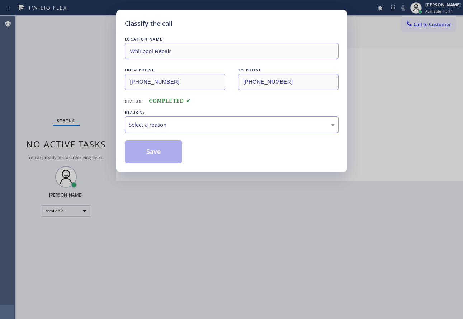
click at [160, 124] on div "Select a reason" at bounding box center [232, 125] width 206 height 8
drag, startPoint x: 149, startPoint y: 176, endPoint x: 149, endPoint y: 171, distance: 4.7
click at [150, 157] on button "Save" at bounding box center [154, 151] width 58 height 23
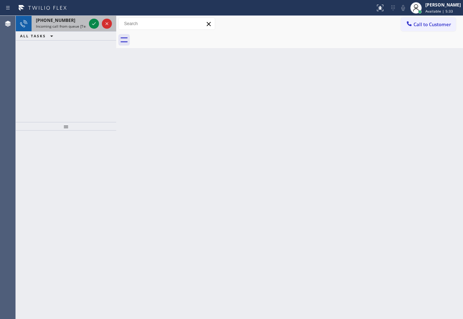
click at [56, 19] on span "+18053225840" at bounding box center [55, 20] width 39 height 6
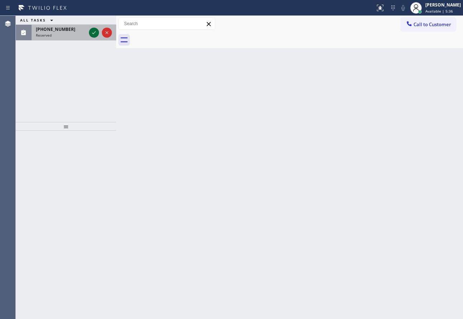
click at [91, 34] on icon at bounding box center [94, 32] width 9 height 9
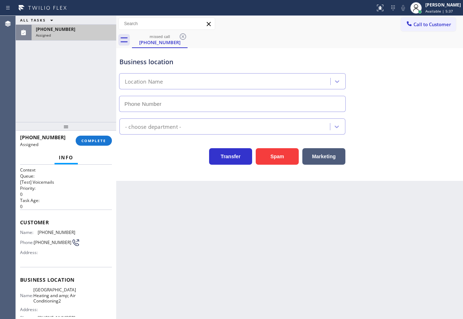
type input "(805) 491-9182"
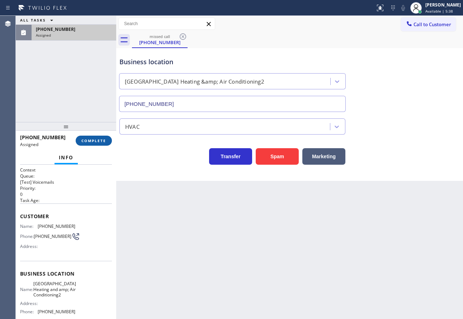
click at [101, 141] on span "COMPLETE" at bounding box center [93, 140] width 25 height 5
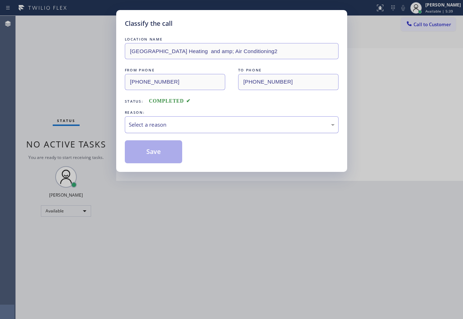
click at [154, 121] on div "Select a reason" at bounding box center [232, 125] width 206 height 8
click at [151, 157] on button "Save" at bounding box center [154, 151] width 58 height 23
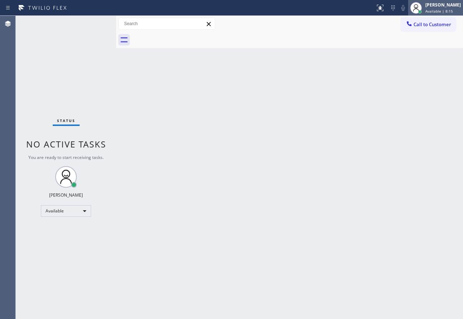
click at [434, 8] on div "John Tindoc Available | 8:15" at bounding box center [443, 7] width 39 height 13
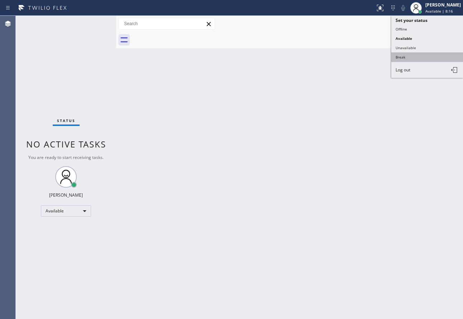
click at [405, 56] on button "Break" at bounding box center [427, 56] width 72 height 9
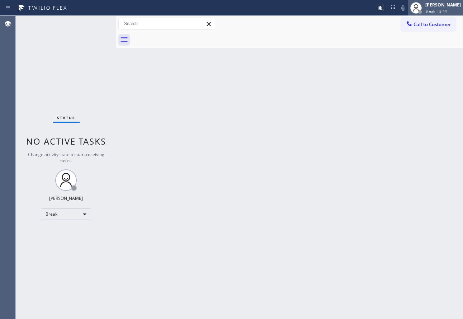
click at [442, 8] on div "John Tindoc Break | 3:44" at bounding box center [443, 7] width 39 height 13
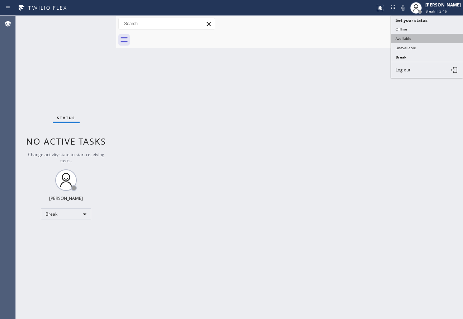
click at [415, 41] on button "Available" at bounding box center [427, 38] width 72 height 9
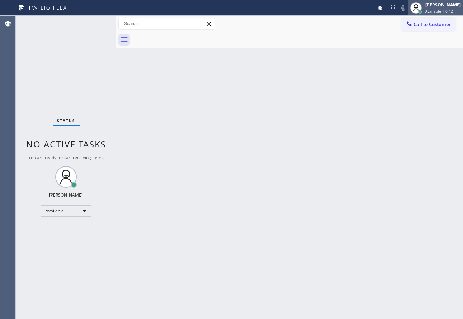
click at [450, 3] on div "[PERSON_NAME]" at bounding box center [443, 5] width 36 height 6
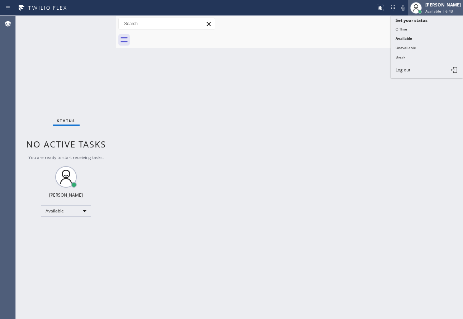
click at [450, 3] on div "[PERSON_NAME]" at bounding box center [443, 5] width 36 height 6
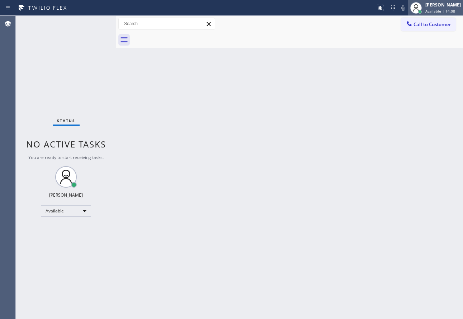
click at [439, 9] on span "Available | 14:08" at bounding box center [440, 11] width 30 height 5
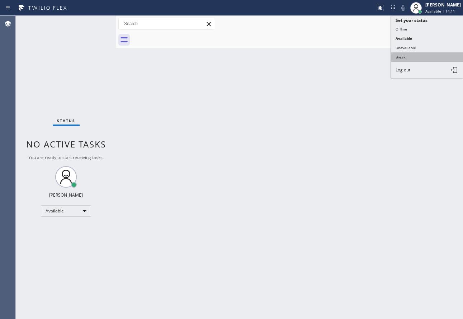
click at [400, 57] on button "Break" at bounding box center [427, 56] width 72 height 9
